Goal: Transaction & Acquisition: Obtain resource

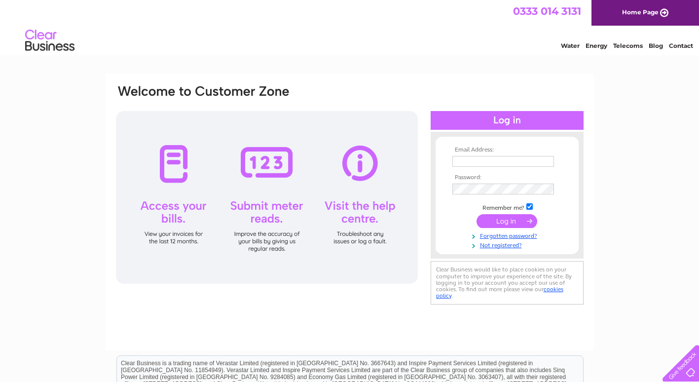
type input "sgmc14@hotmail.com"
click at [505, 219] on input "submit" at bounding box center [507, 221] width 61 height 14
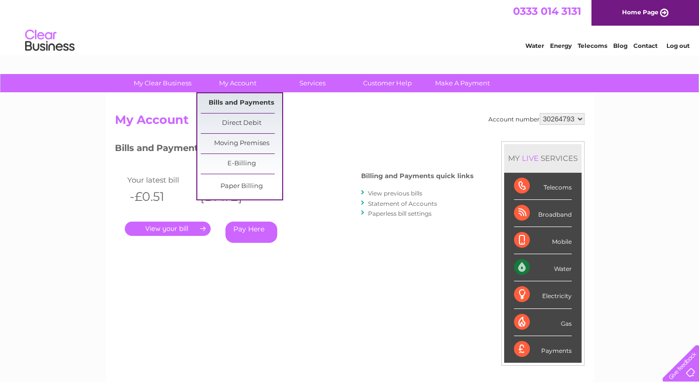
click at [236, 99] on link "Bills and Payments" at bounding box center [241, 103] width 81 height 20
click at [235, 83] on link "My Account" at bounding box center [237, 83] width 81 height 18
click at [221, 99] on link "Bills and Payments" at bounding box center [241, 103] width 81 height 20
click at [219, 100] on link "Bills and Payments" at bounding box center [241, 103] width 81 height 20
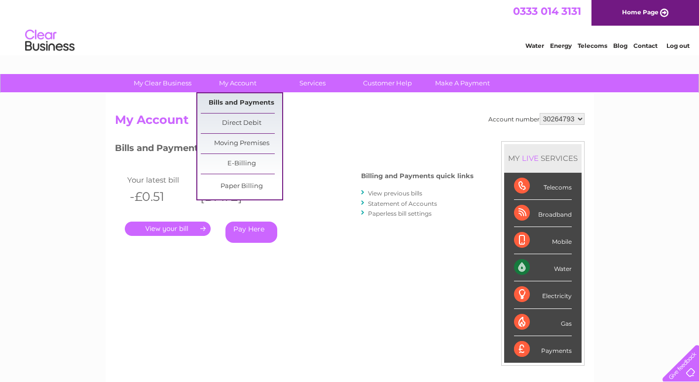
click at [219, 100] on link "Bills and Payments" at bounding box center [241, 103] width 81 height 20
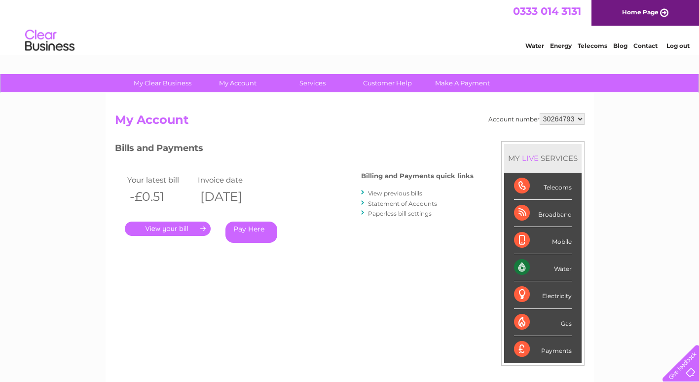
click at [183, 228] on link "." at bounding box center [168, 228] width 86 height 14
click at [401, 192] on link "View previous bills" at bounding box center [395, 192] width 54 height 7
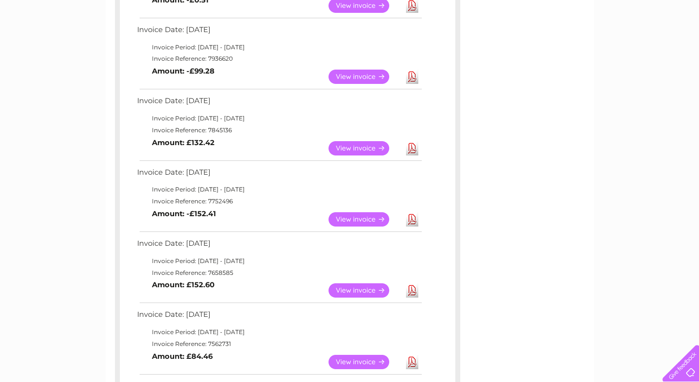
scroll to position [233, 0]
click at [362, 147] on link "View" at bounding box center [365, 149] width 73 height 14
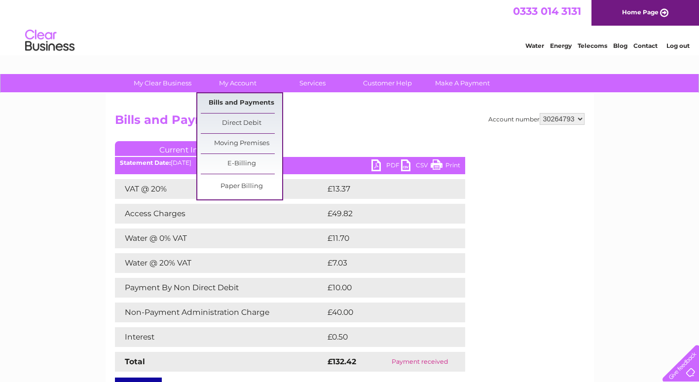
click at [241, 98] on link "Bills and Payments" at bounding box center [241, 103] width 81 height 20
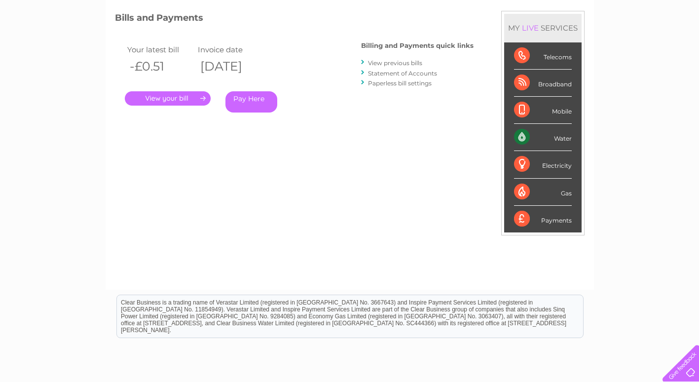
scroll to position [127, 0]
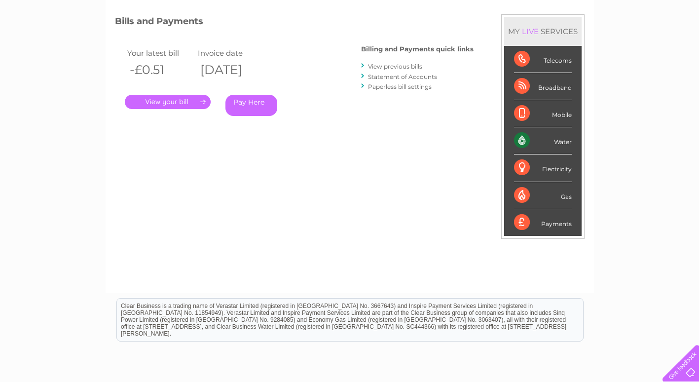
click at [395, 76] on link "Statement of Accounts" at bounding box center [402, 76] width 69 height 7
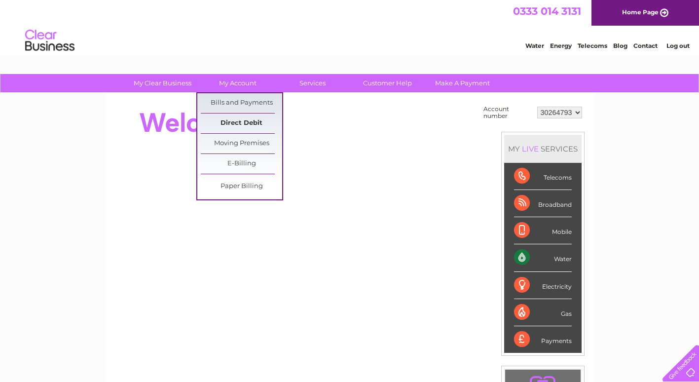
click at [234, 121] on link "Direct Debit" at bounding box center [241, 123] width 81 height 20
click at [231, 83] on link "My Account" at bounding box center [237, 83] width 81 height 18
click at [224, 101] on link "Bills and Payments" at bounding box center [241, 103] width 81 height 20
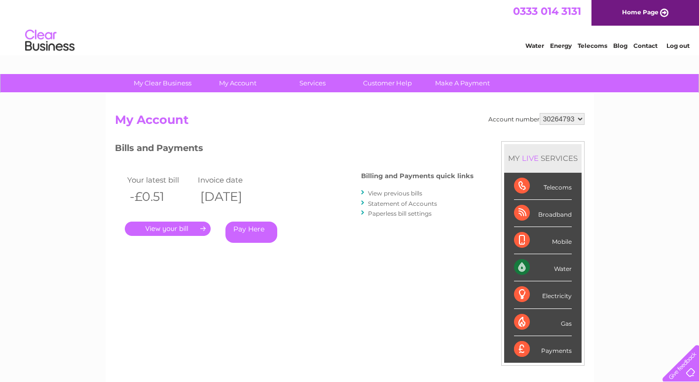
click at [386, 191] on link "View previous bills" at bounding box center [395, 192] width 54 height 7
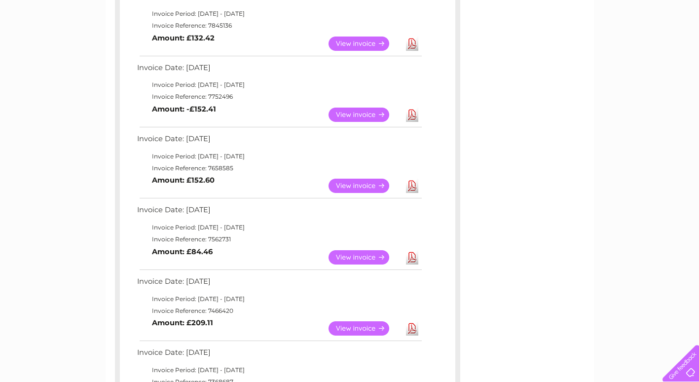
scroll to position [346, 0]
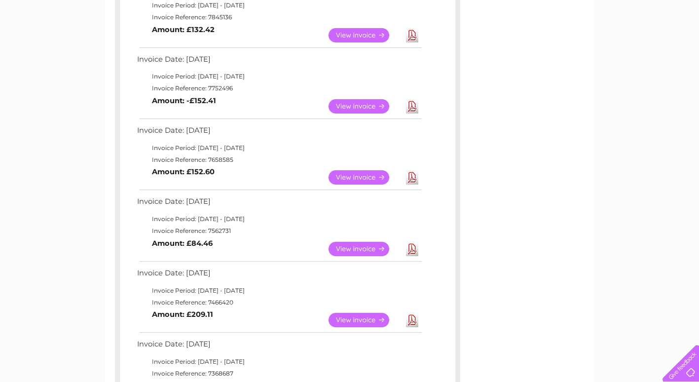
click at [354, 249] on link "View" at bounding box center [365, 249] width 73 height 14
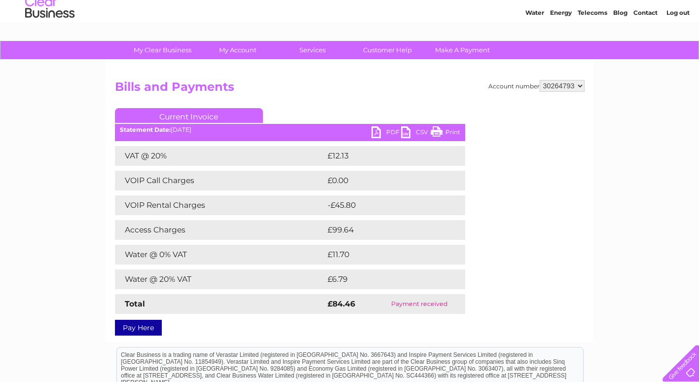
scroll to position [23, 0]
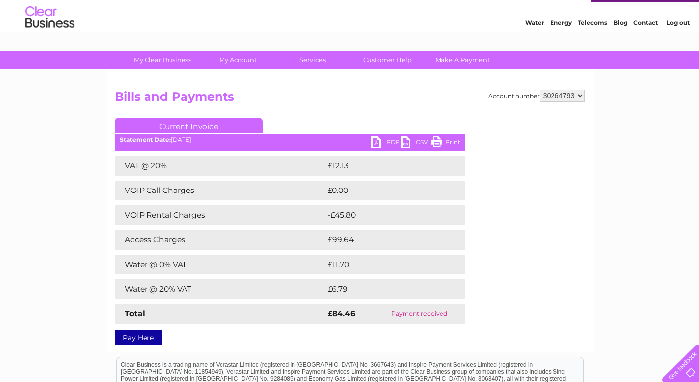
click at [393, 143] on link "PDF" at bounding box center [386, 143] width 30 height 14
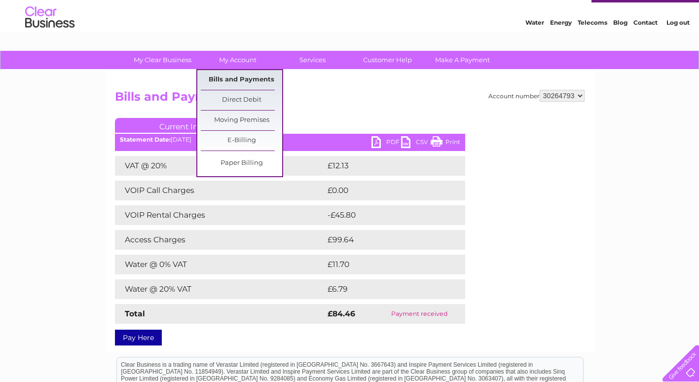
click at [242, 76] on link "Bills and Payments" at bounding box center [241, 80] width 81 height 20
click at [232, 78] on link "Bills and Payments" at bounding box center [241, 80] width 81 height 20
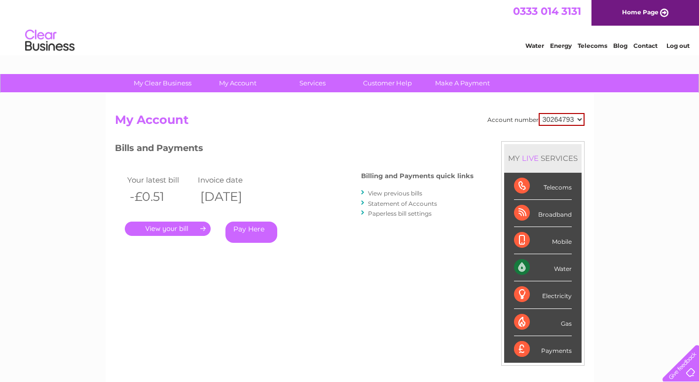
click at [405, 192] on link "View previous bills" at bounding box center [395, 192] width 54 height 7
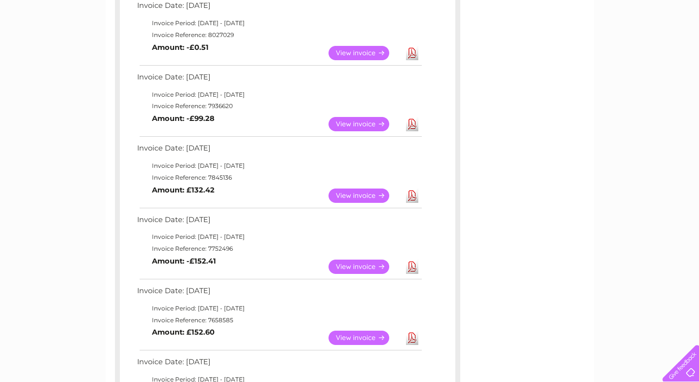
scroll to position [188, 0]
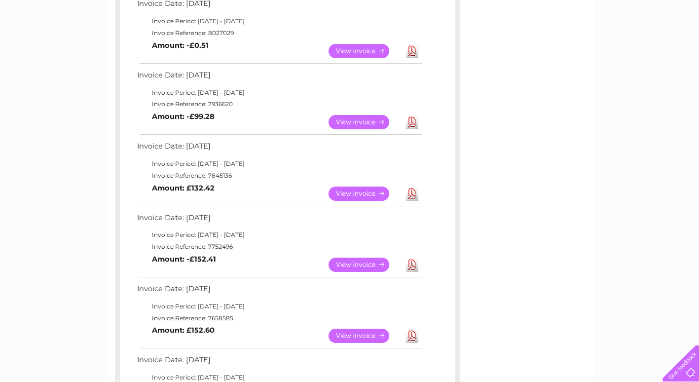
click at [360, 193] on link "View" at bounding box center [365, 193] width 73 height 14
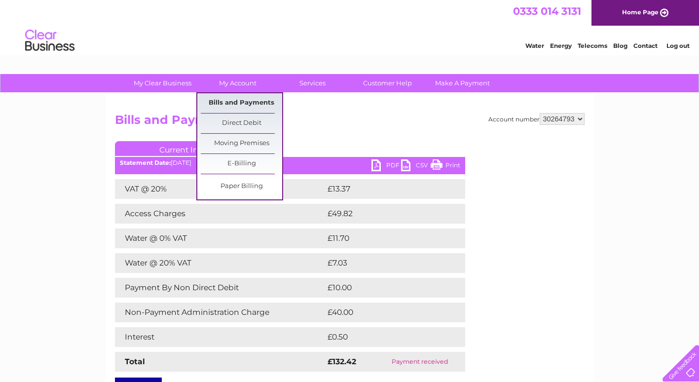
click at [235, 99] on link "Bills and Payments" at bounding box center [241, 103] width 81 height 20
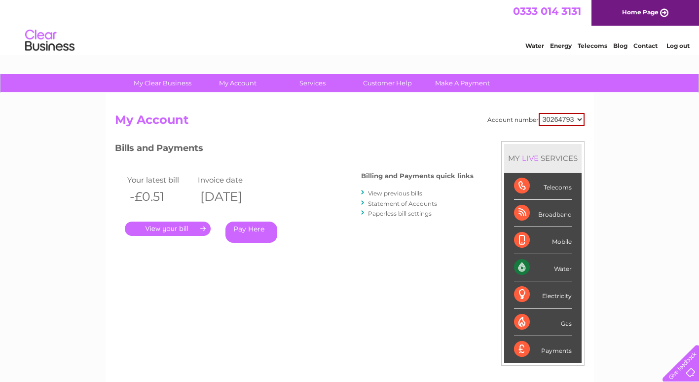
click at [397, 191] on link "View previous bills" at bounding box center [395, 192] width 54 height 7
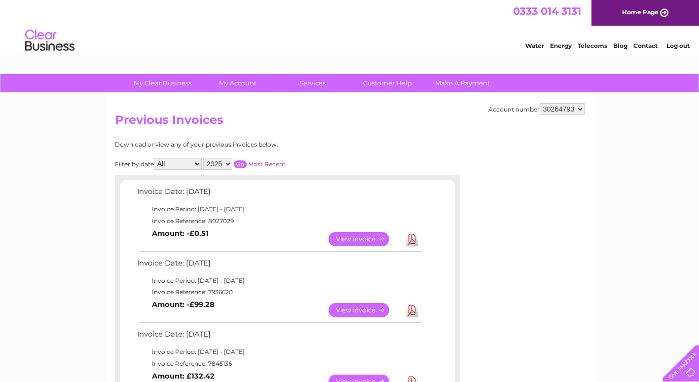
click at [353, 309] on link "View" at bounding box center [365, 310] width 73 height 14
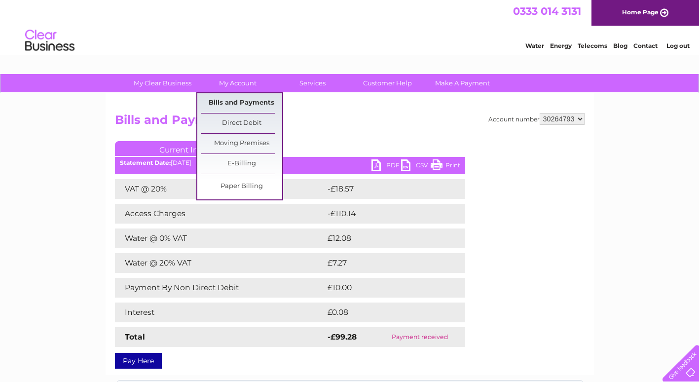
click at [220, 100] on link "Bills and Payments" at bounding box center [241, 103] width 81 height 20
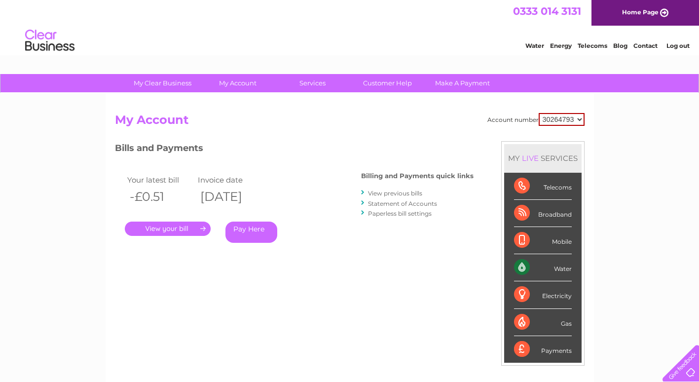
click at [375, 193] on link "View previous bills" at bounding box center [395, 192] width 54 height 7
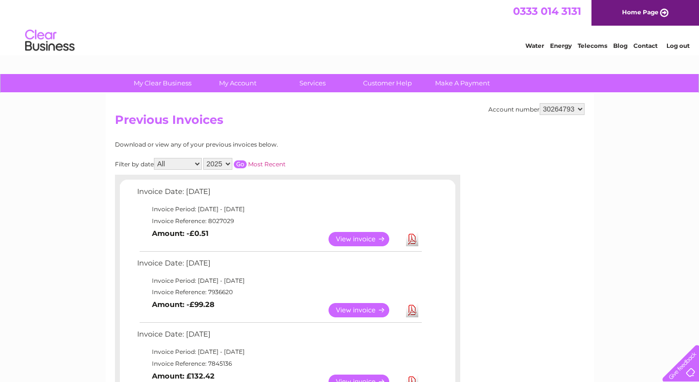
click at [356, 240] on link "View" at bounding box center [365, 239] width 73 height 14
